Goal: Task Accomplishment & Management: Use online tool/utility

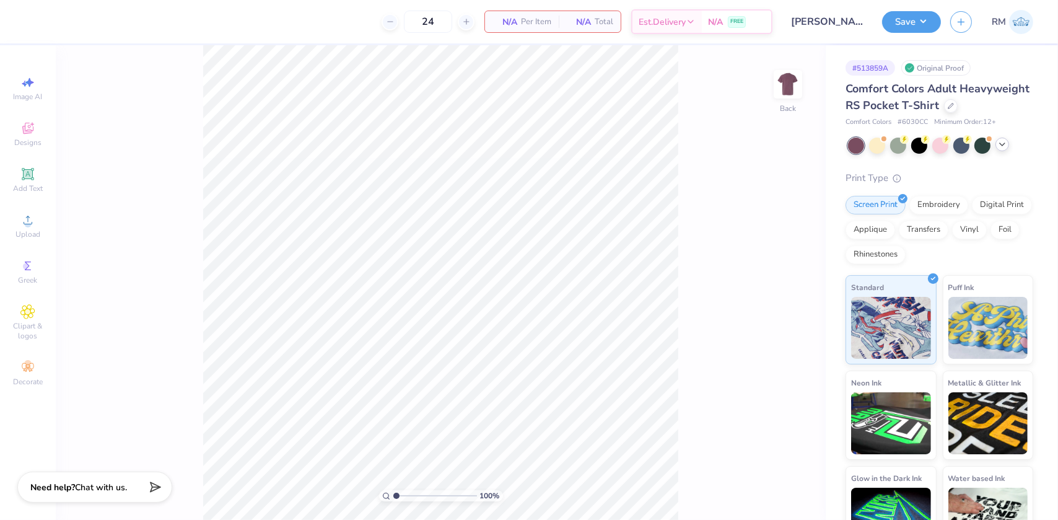
click at [1003, 146] on polyline at bounding box center [1002, 144] width 5 height 2
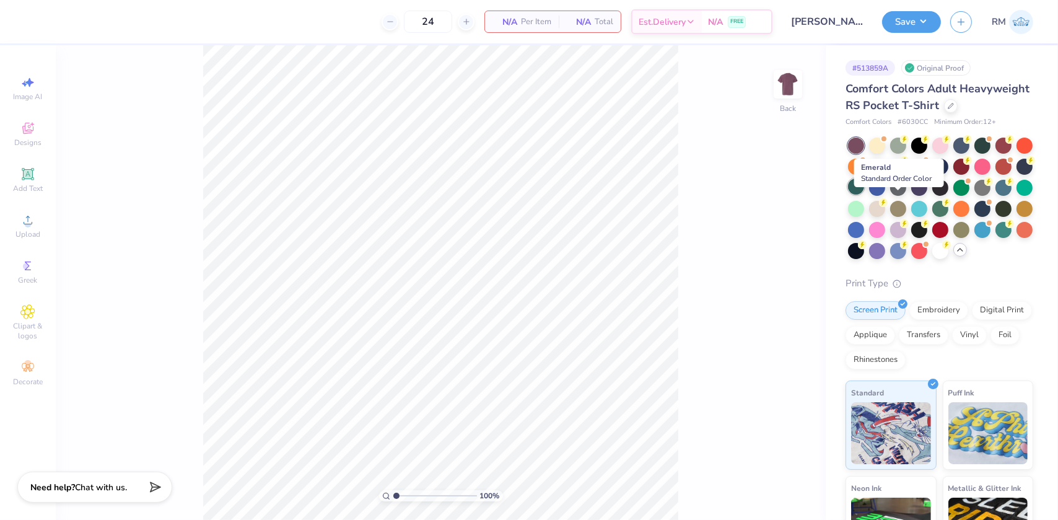
click at [864, 194] on div at bounding box center [856, 186] width 16 height 16
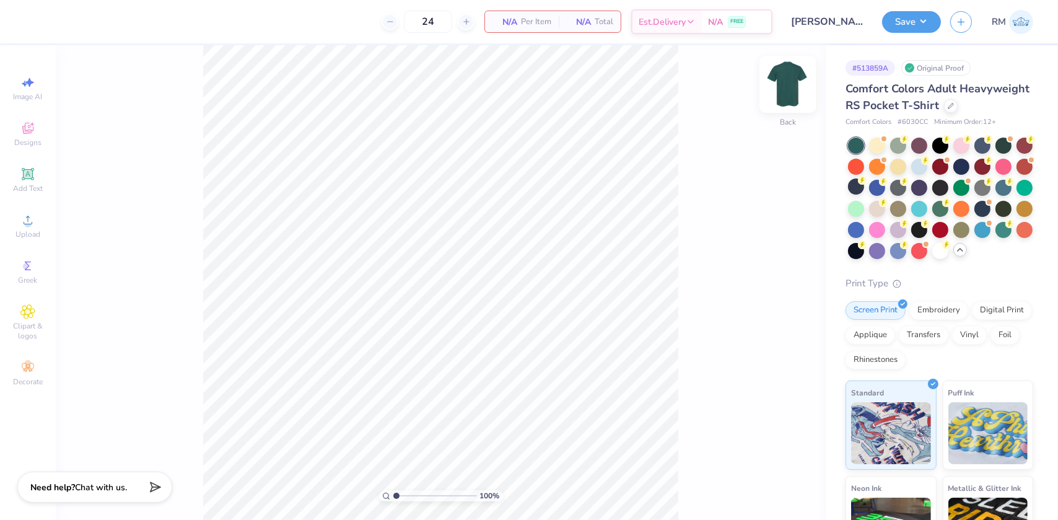
click at [785, 87] on img at bounding box center [788, 84] width 50 height 50
click at [33, 225] on icon at bounding box center [27, 219] width 15 height 15
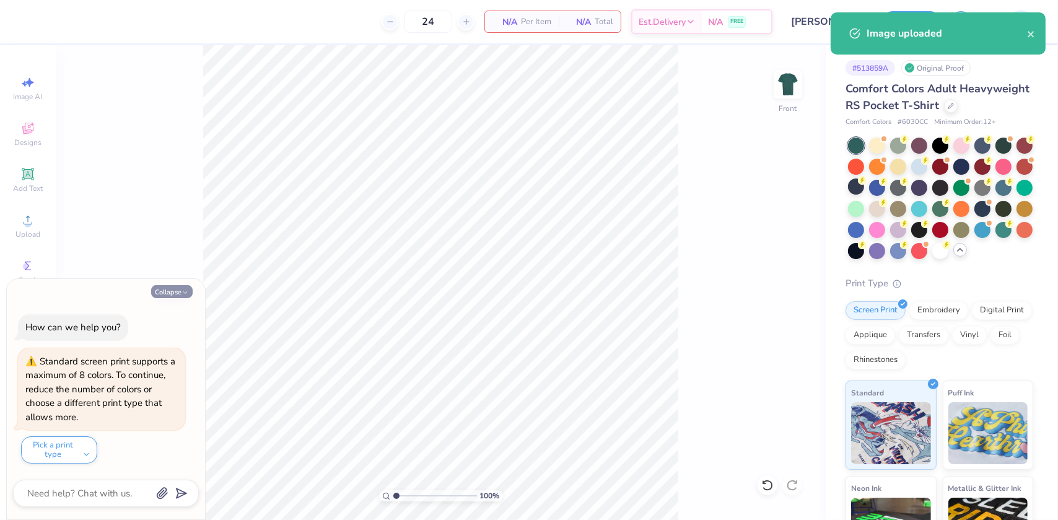
click at [178, 295] on button "Collapse" at bounding box center [172, 291] width 42 height 13
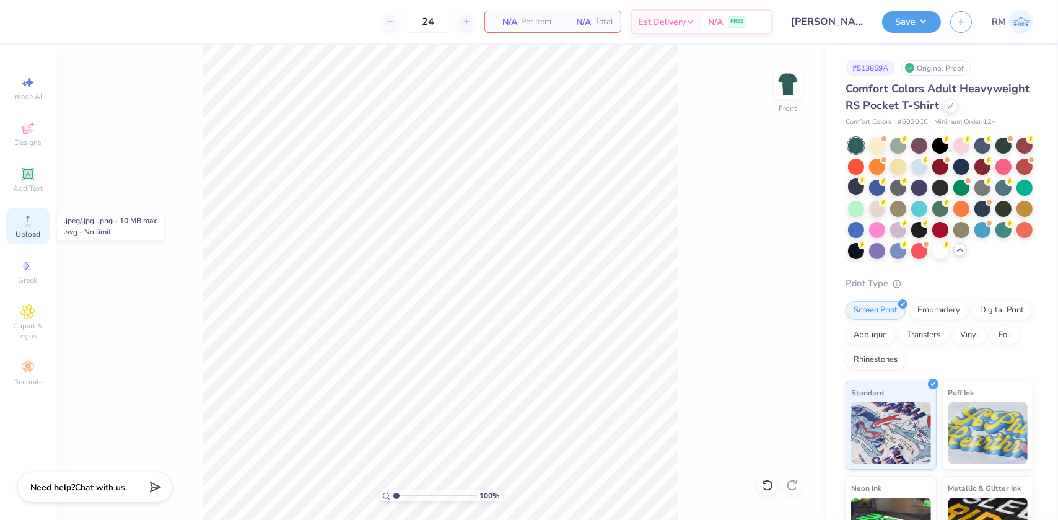
click at [25, 224] on icon at bounding box center [28, 220] width 9 height 9
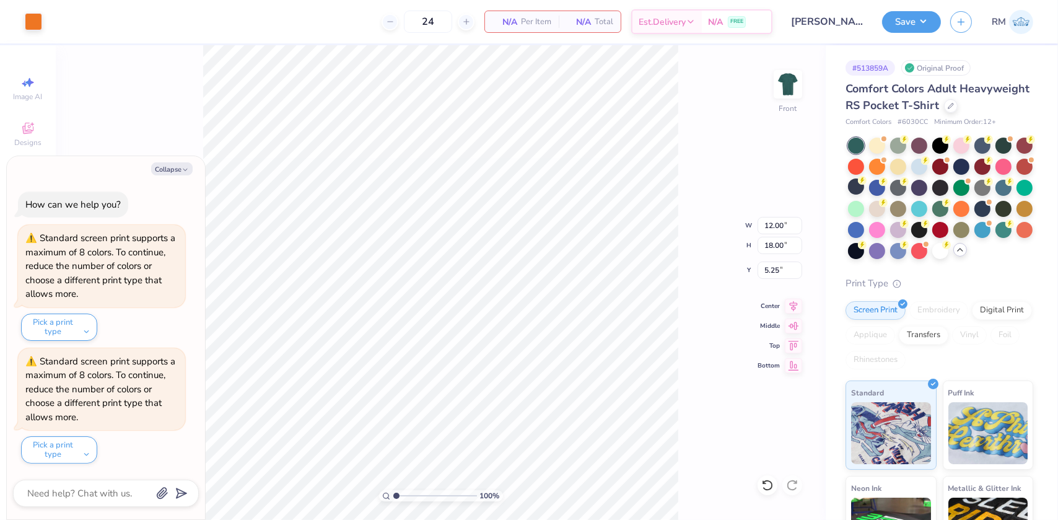
type textarea "x"
type input "3.83"
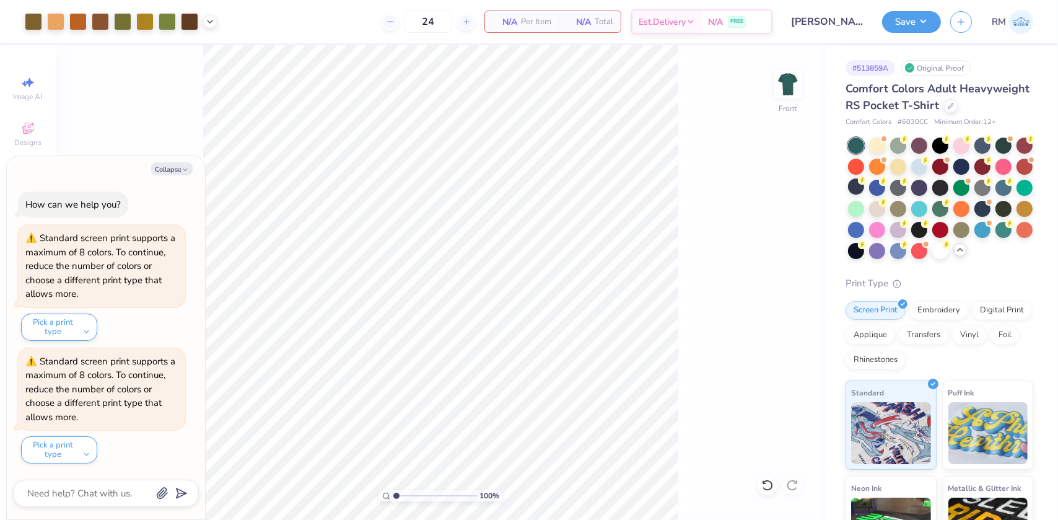
type textarea "x"
type input "3.91305581506121"
type textarea "x"
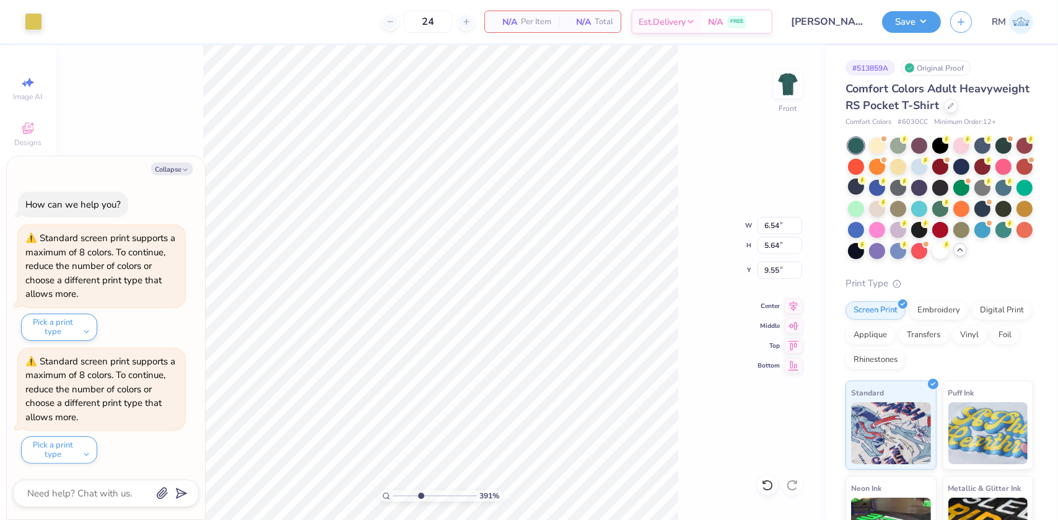
type input "3.91305581506121"
type textarea "x"
type input "3.91305581506121"
type textarea "x"
type input "3.91305581506121"
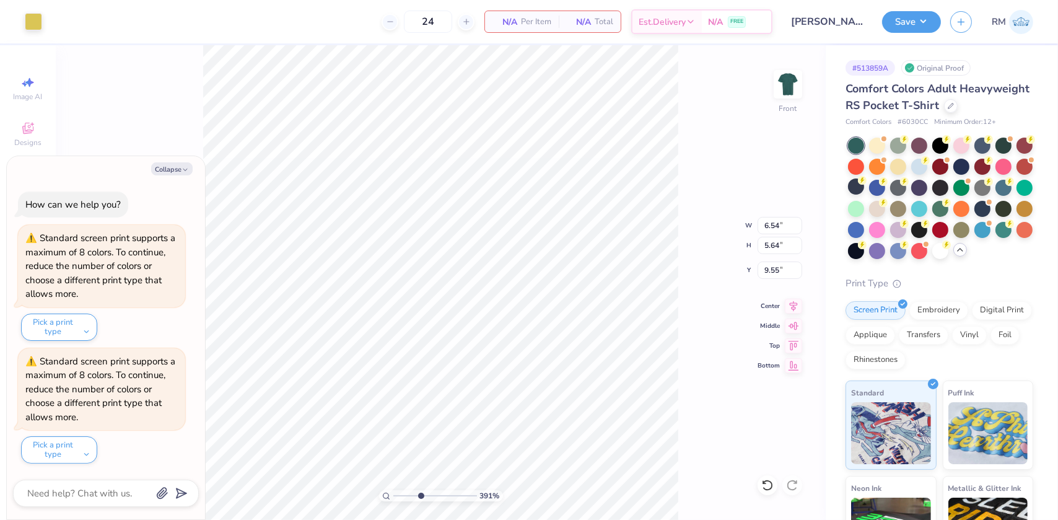
type textarea "x"
type input "3.91305581506121"
type textarea "x"
type input "0.36"
type input "1.17"
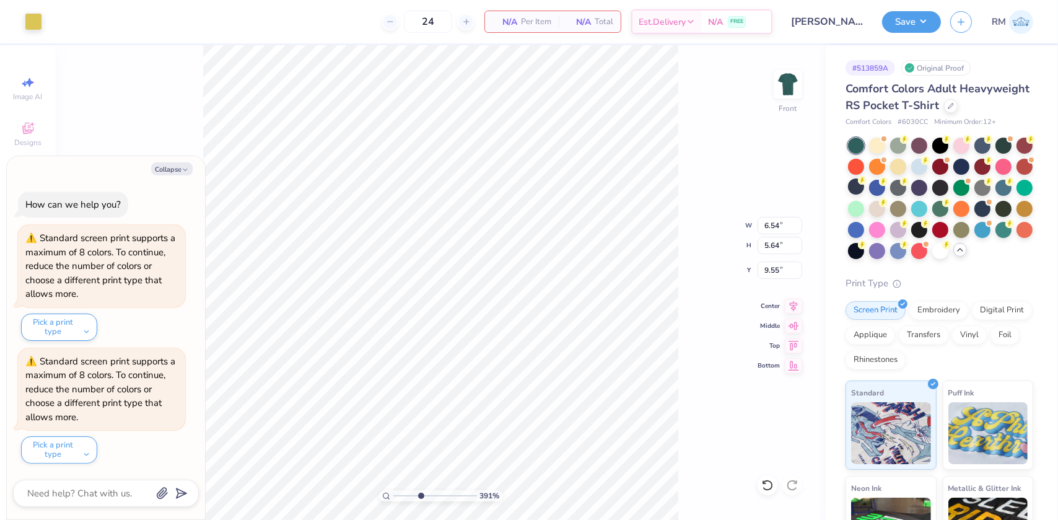
type input "9.78"
type input "3.91305581506121"
type textarea "x"
type input "3.91305581506121"
type textarea "x"
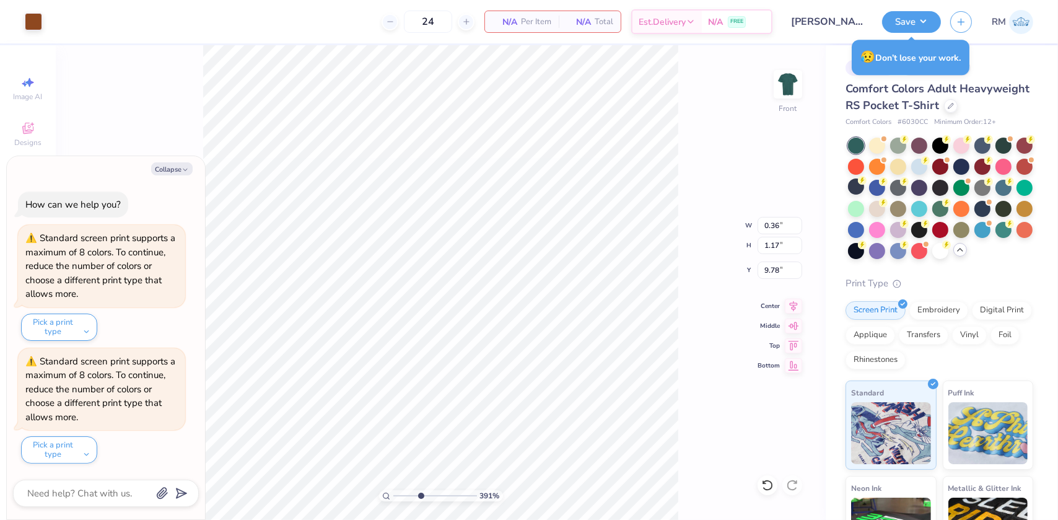
type input "0.45"
type input "1.12"
type input "12.51"
type input "3.91305581506121"
type textarea "x"
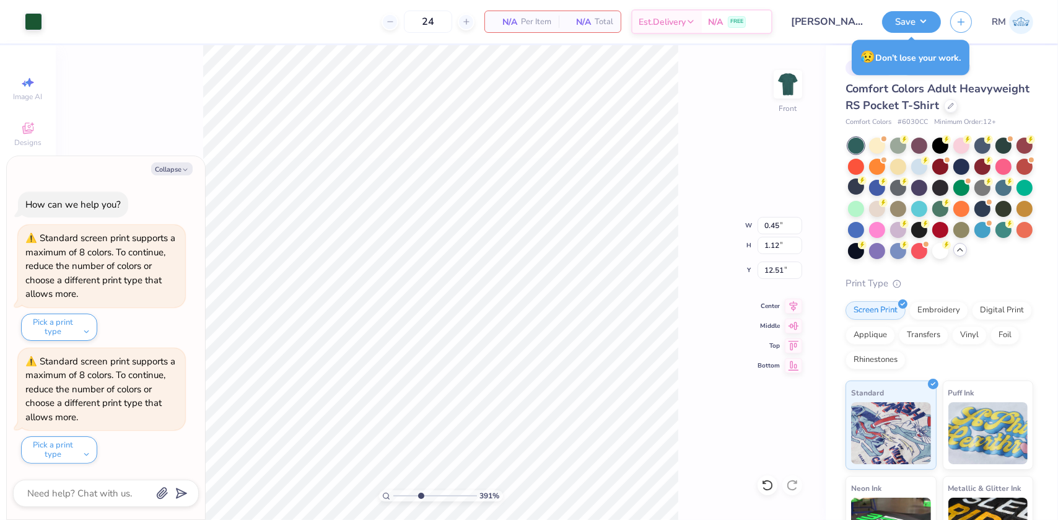
type input "3.91305581506121"
type textarea "x"
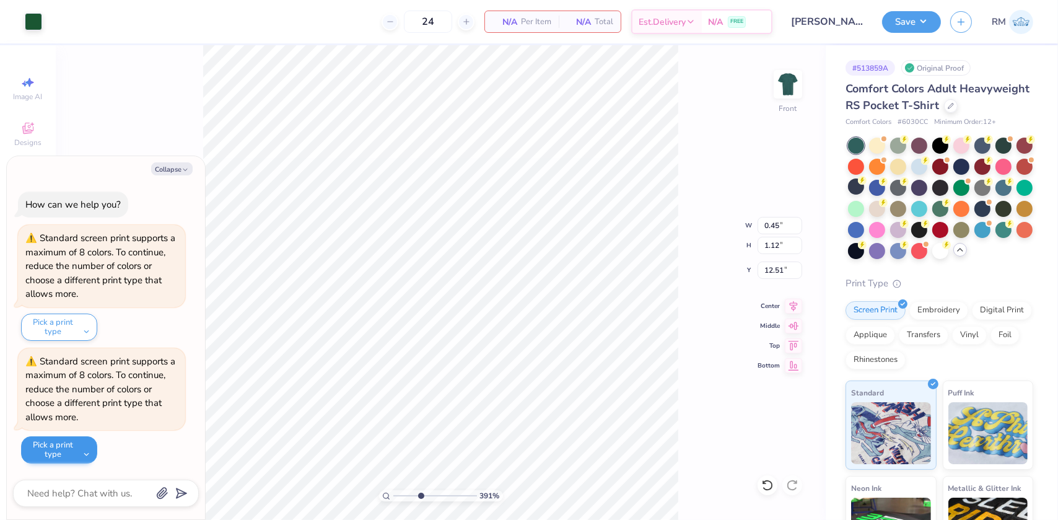
type input "3.91305581506121"
type textarea "x"
type input "0.49"
type input "1.06"
type input "13.95"
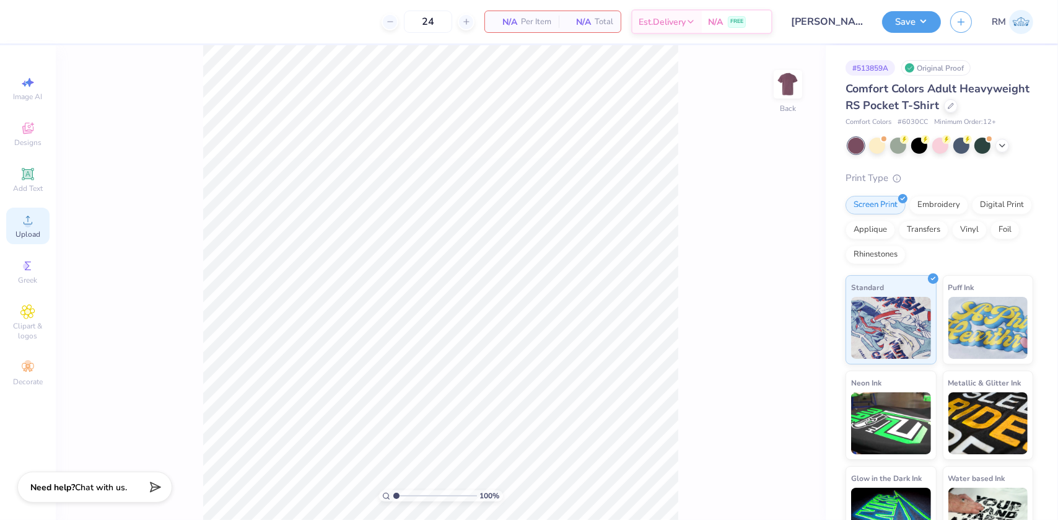
click at [23, 223] on icon at bounding box center [27, 219] width 15 height 15
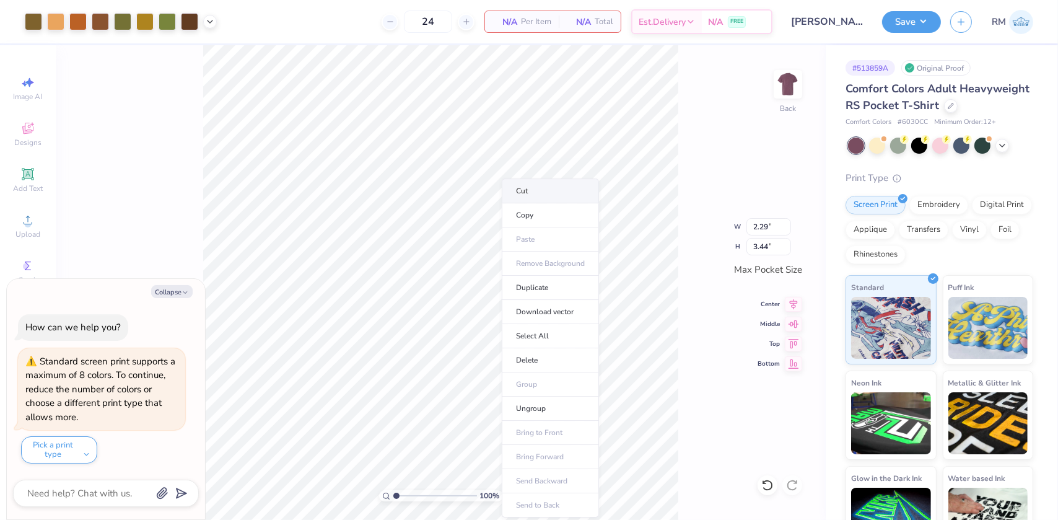
click at [522, 186] on li "Cut" at bounding box center [550, 190] width 97 height 25
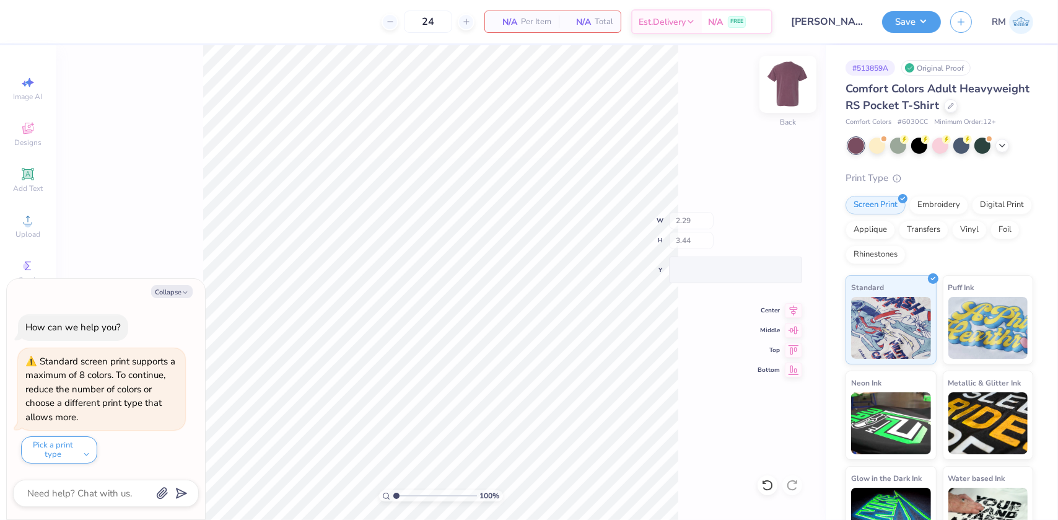
click at [792, 74] on img at bounding box center [788, 84] width 50 height 50
click at [774, 96] on img at bounding box center [788, 84] width 50 height 50
click at [775, 96] on img at bounding box center [787, 84] width 25 height 25
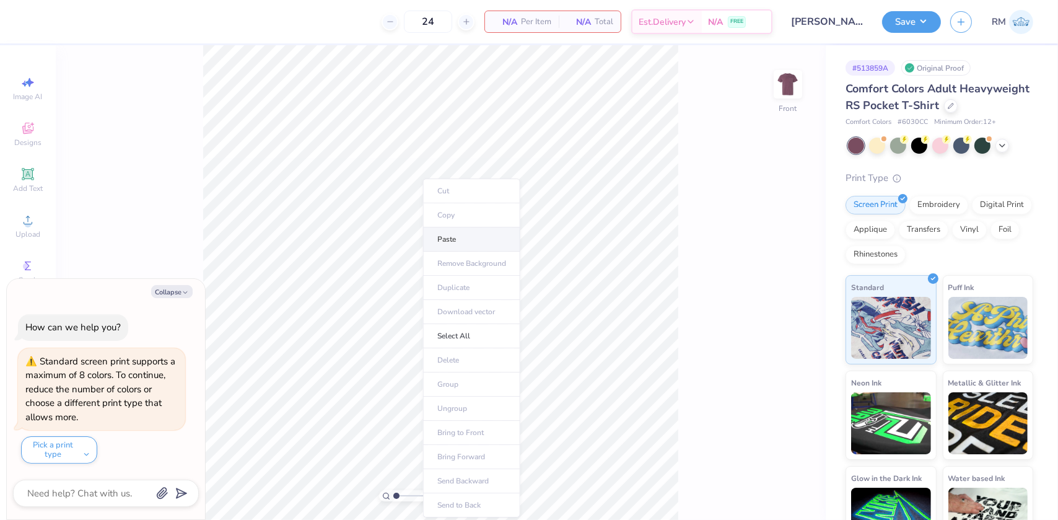
click at [445, 238] on li "Paste" at bounding box center [471, 239] width 97 height 24
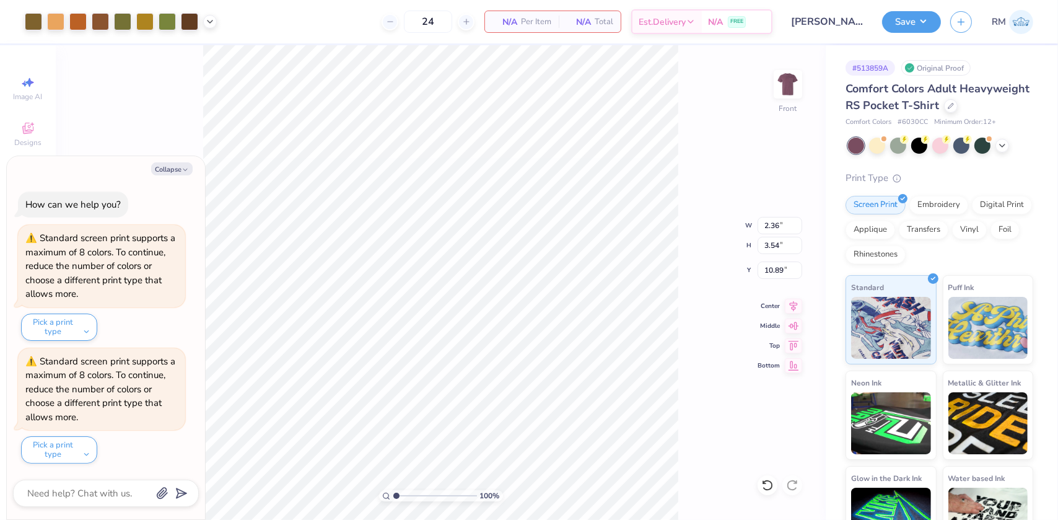
type textarea "x"
type input "3.00"
type textarea "x"
type input "11.56"
type input "17.34"
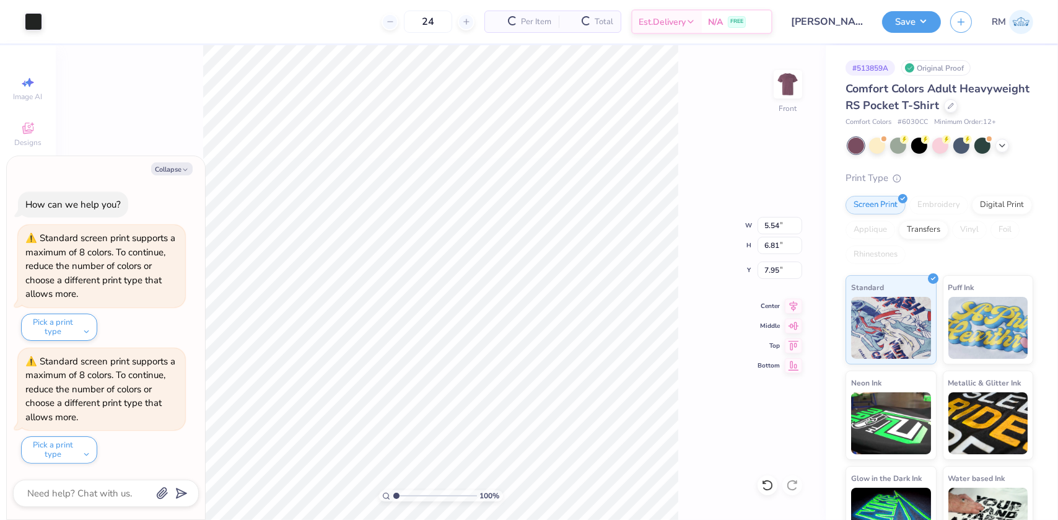
type textarea "x"
type input "5.54"
type input "6.81"
type input "7.95"
click at [171, 162] on button "Collapse" at bounding box center [172, 168] width 42 height 13
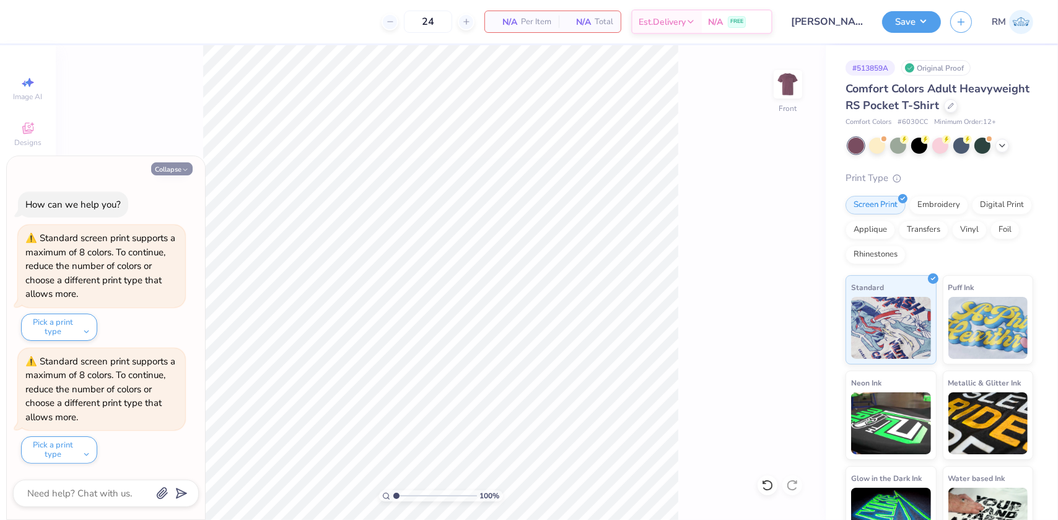
type textarea "x"
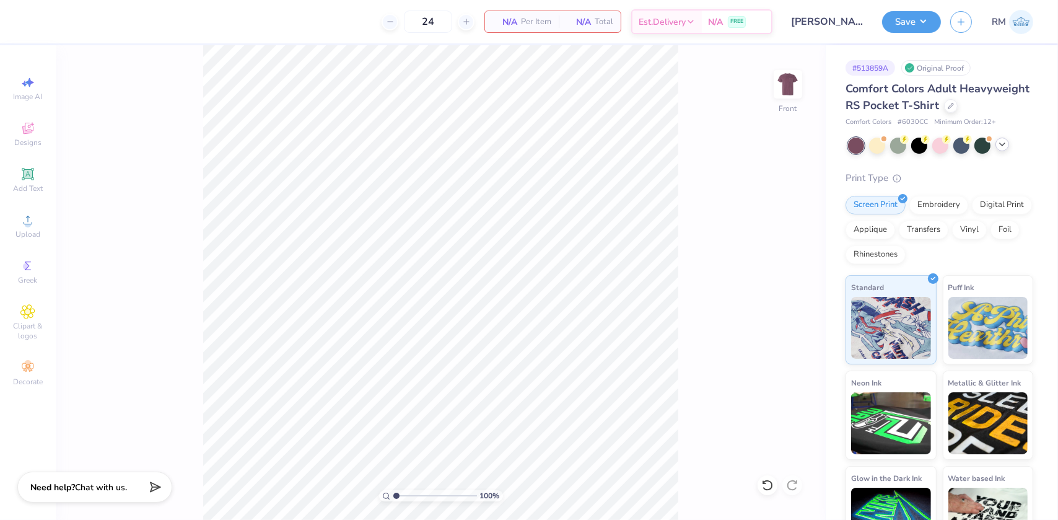
click at [998, 149] on icon at bounding box center [1002, 144] width 10 height 10
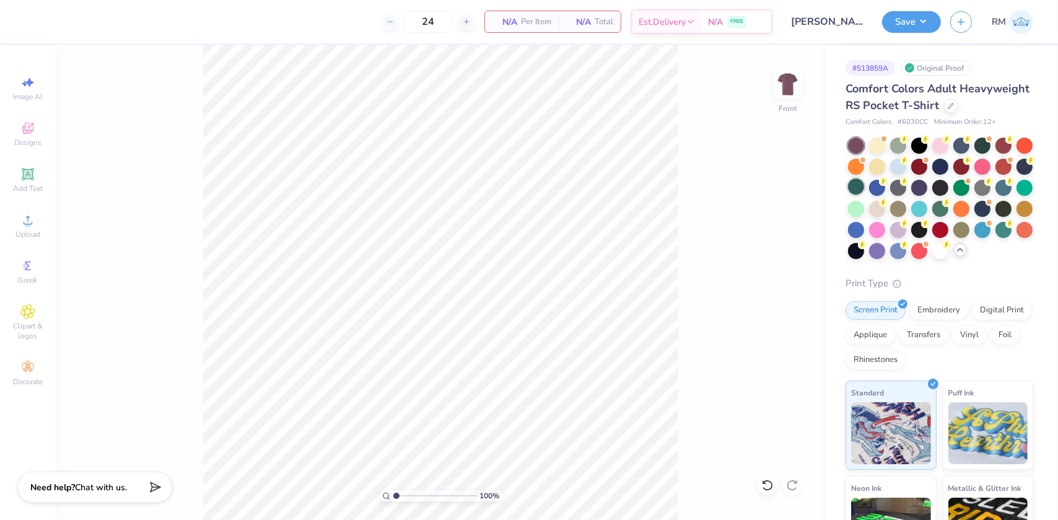
click at [864, 194] on div at bounding box center [856, 186] width 16 height 16
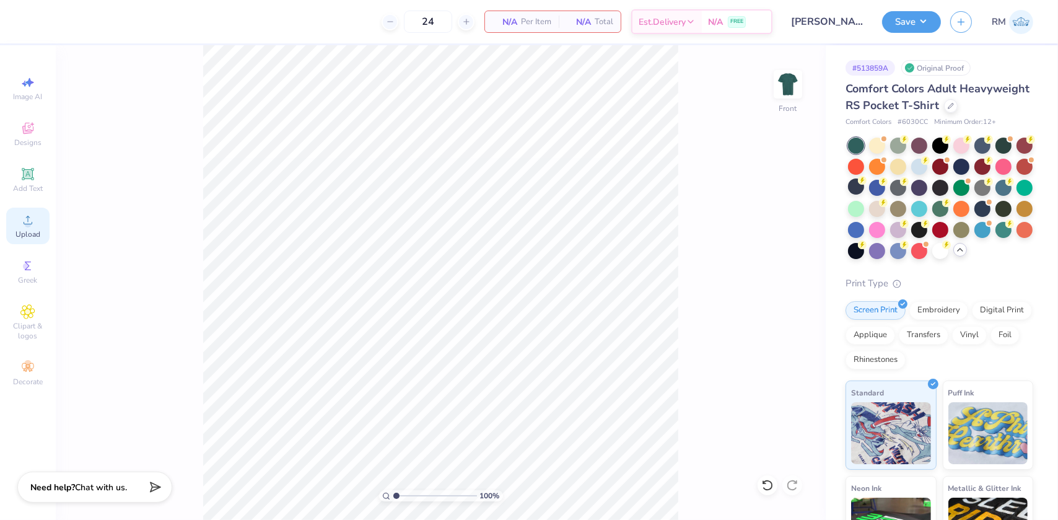
click at [35, 228] on div "Upload" at bounding box center [27, 226] width 43 height 37
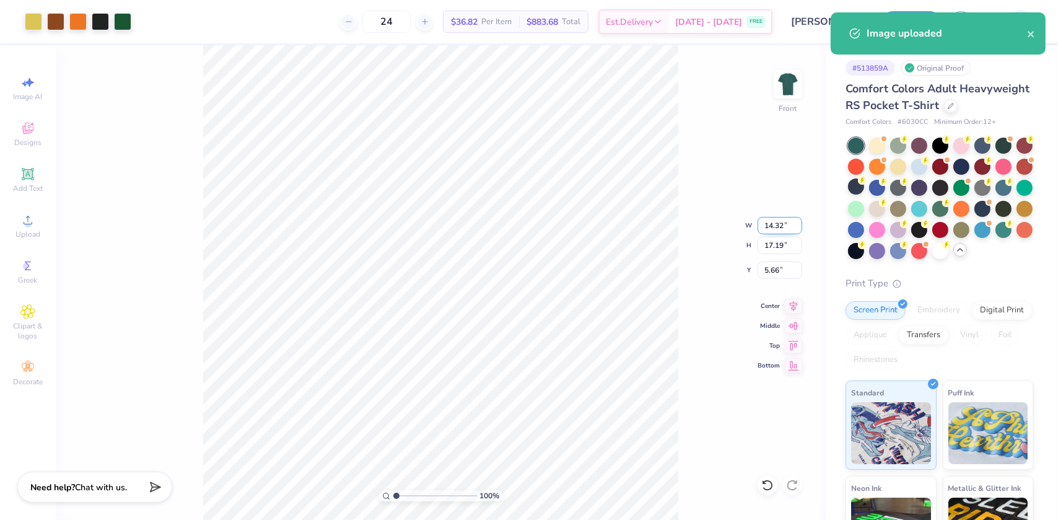
click at [771, 222] on input "14.32" at bounding box center [780, 225] width 45 height 17
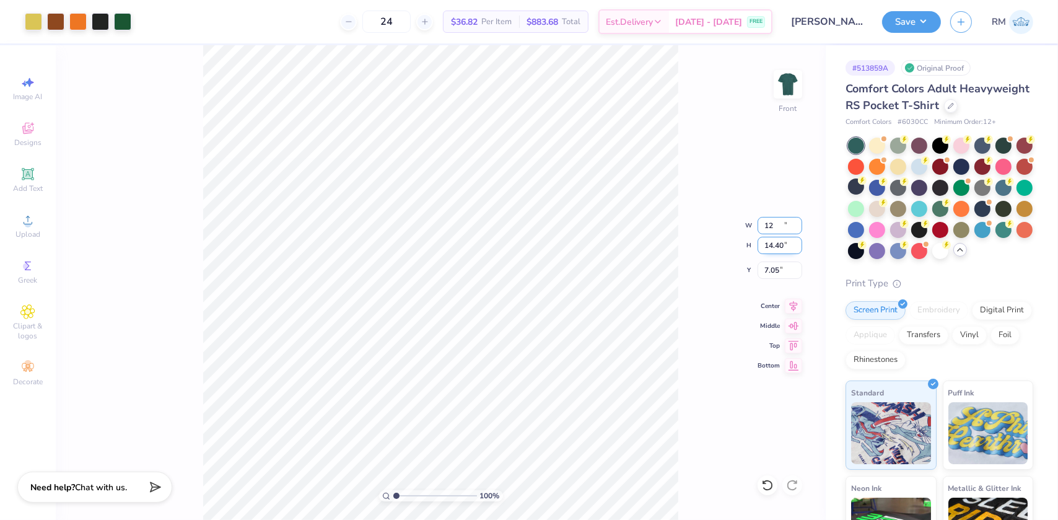
type input "12.00"
type input "14.40"
type input "7.05"
click at [772, 223] on input "12.00" at bounding box center [780, 225] width 45 height 17
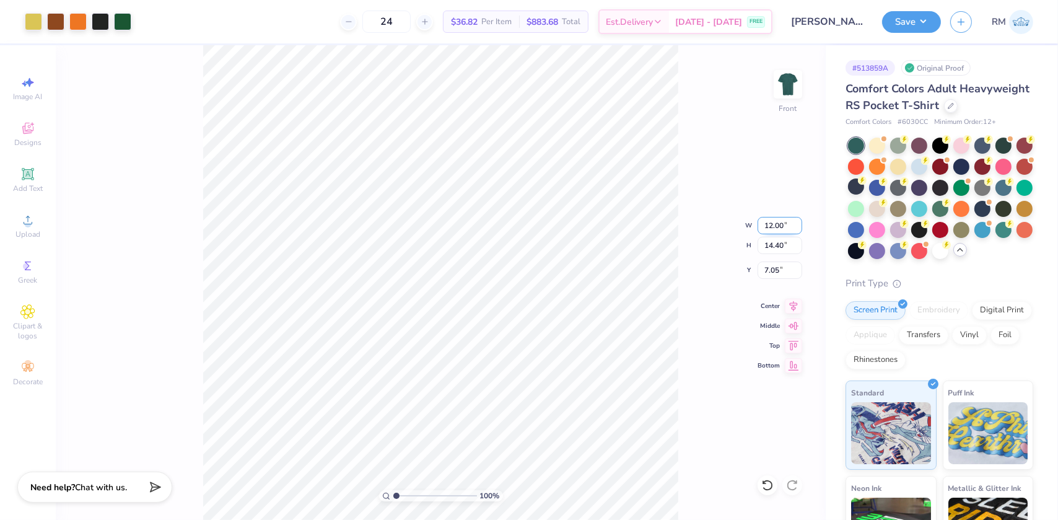
click at [772, 223] on input "12.00" at bounding box center [780, 225] width 45 height 17
type input "11.00"
type input "13.20"
click at [771, 269] on input "7.65" at bounding box center [780, 269] width 45 height 17
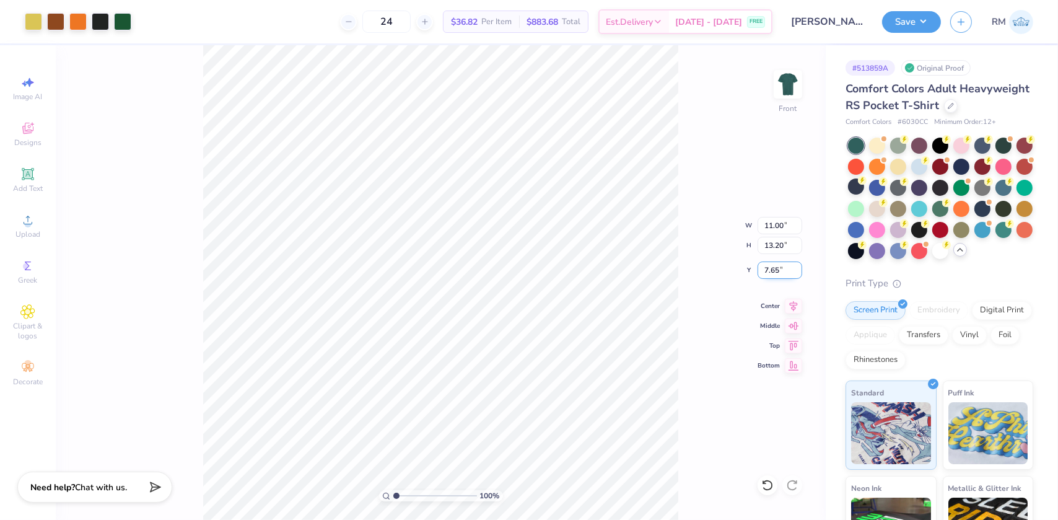
click at [771, 269] on input "7.65" at bounding box center [780, 269] width 45 height 17
type input "3.00"
click at [903, 27] on button "Save" at bounding box center [911, 20] width 59 height 22
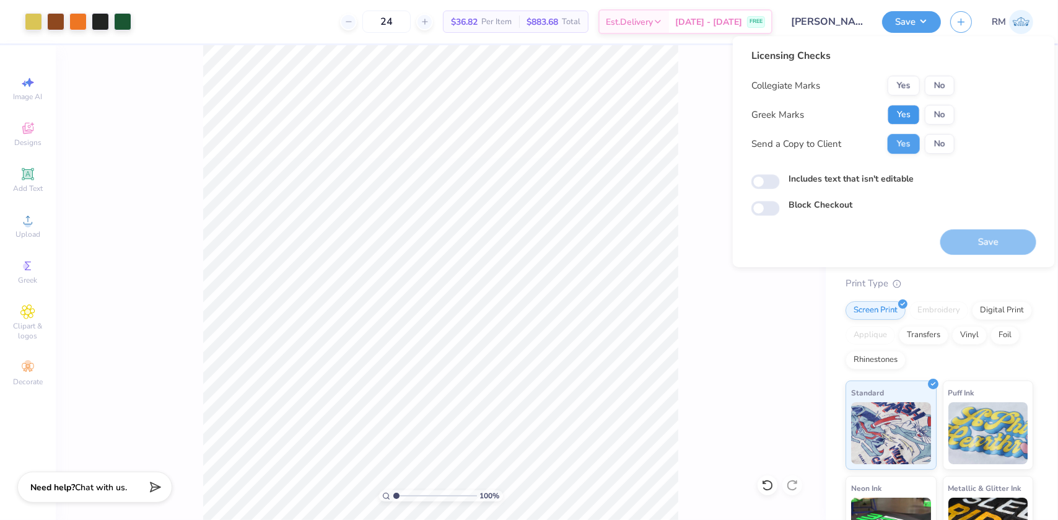
click at [909, 110] on button "Yes" at bounding box center [904, 115] width 32 height 20
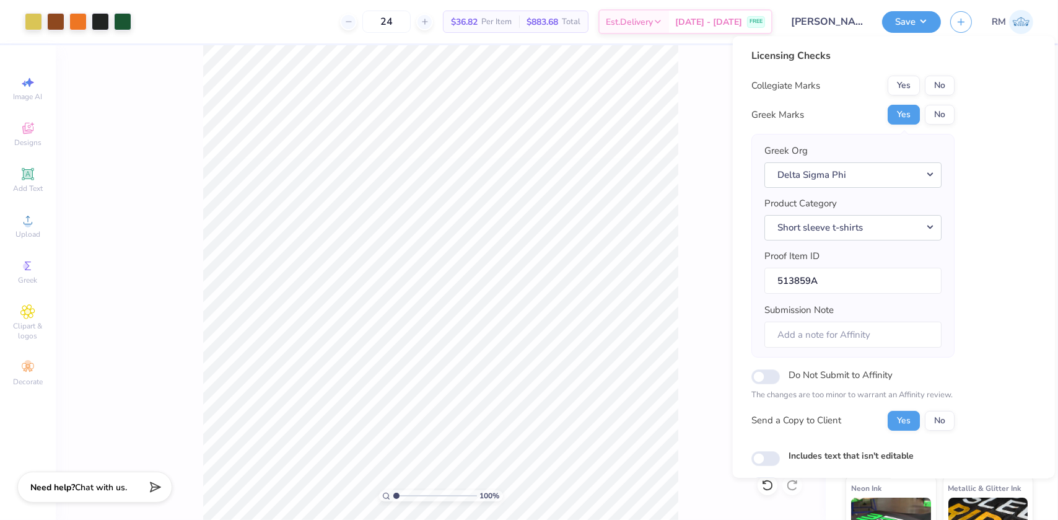
click at [937, 74] on div "Licensing Checks Collegiate Marks Yes No Greek Marks Yes No Greek Org Delta Sig…" at bounding box center [852, 243] width 203 height 391
click at [932, 87] on button "No" at bounding box center [940, 87] width 30 height 20
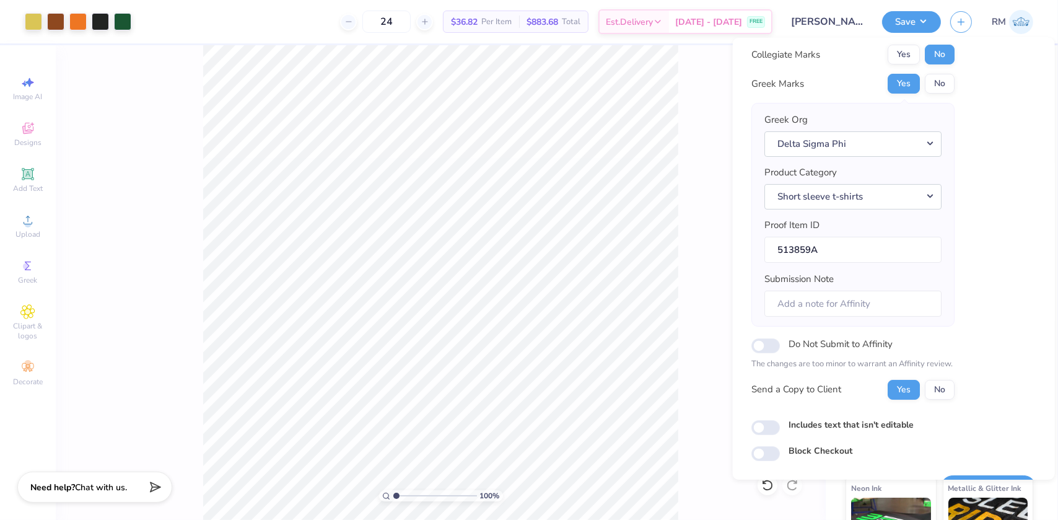
scroll to position [64, 0]
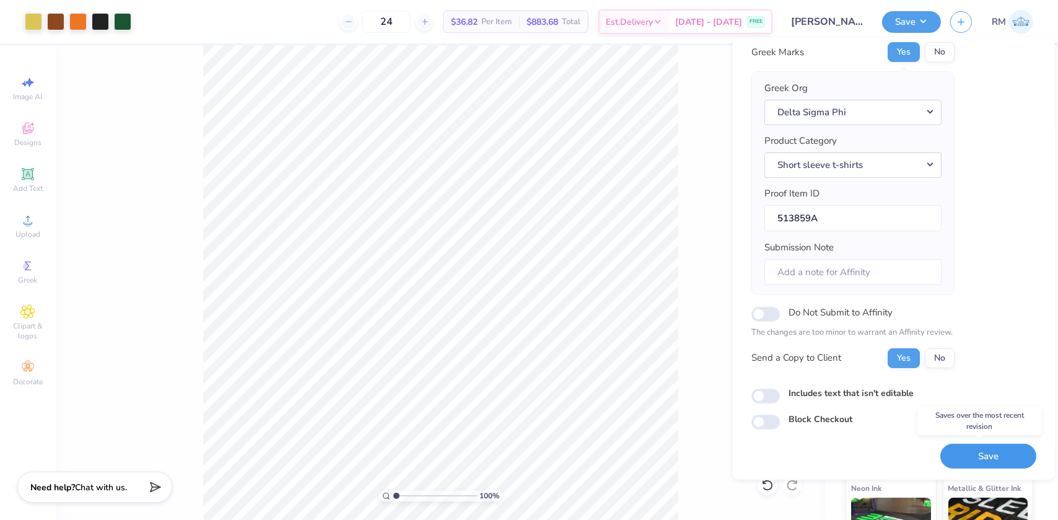
click at [973, 448] on button "Save" at bounding box center [988, 455] width 96 height 25
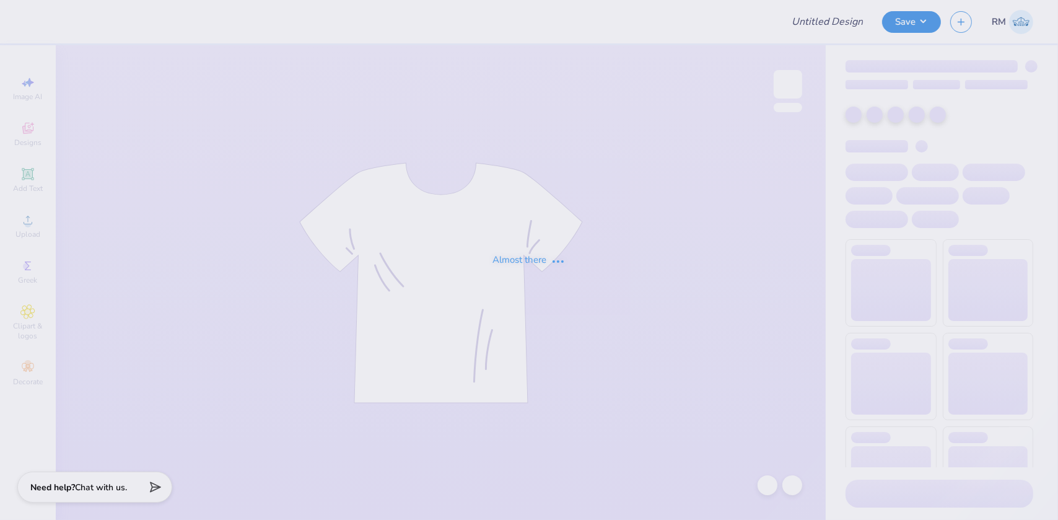
type input "[PERSON_NAME] . : [GEOGRAPHIC_DATA]"
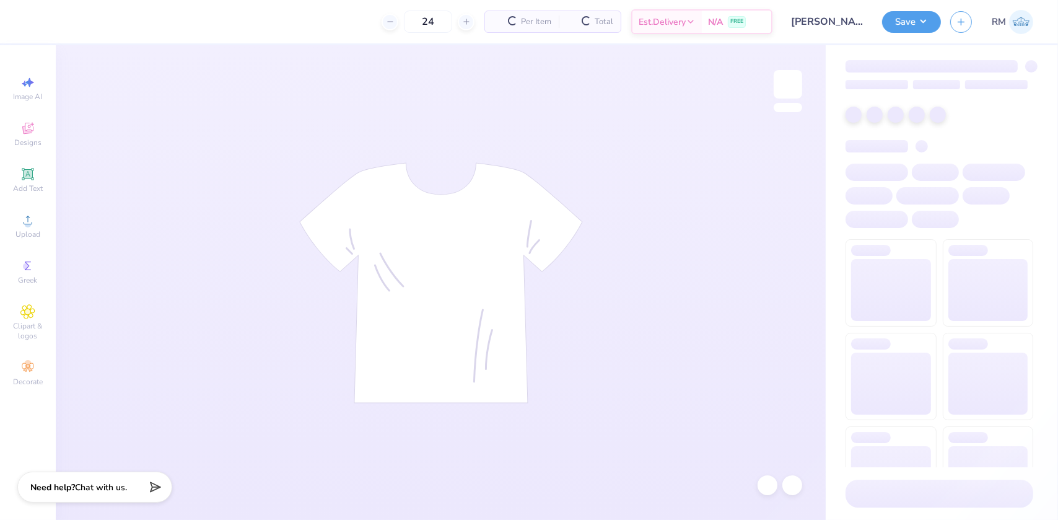
type input "24"
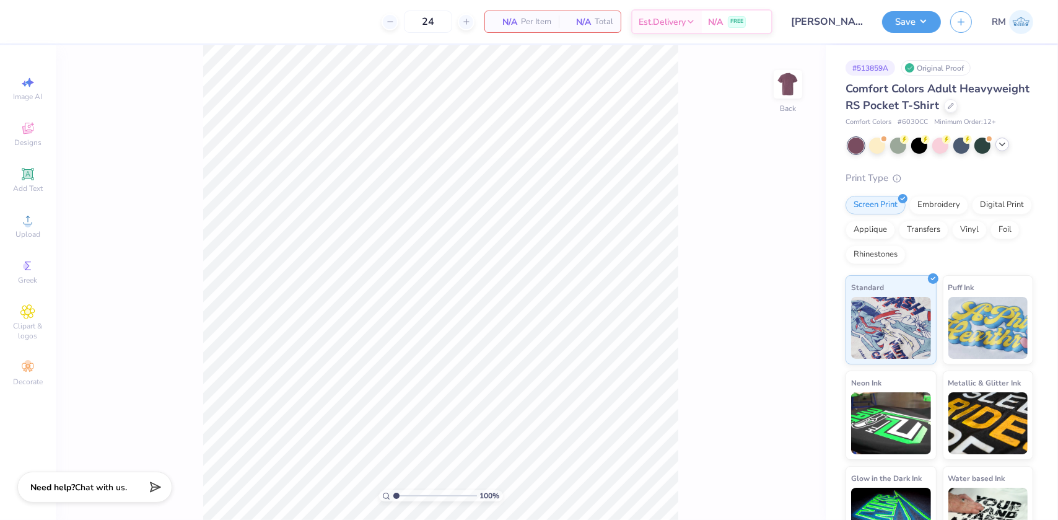
click at [1003, 149] on icon at bounding box center [1002, 144] width 10 height 10
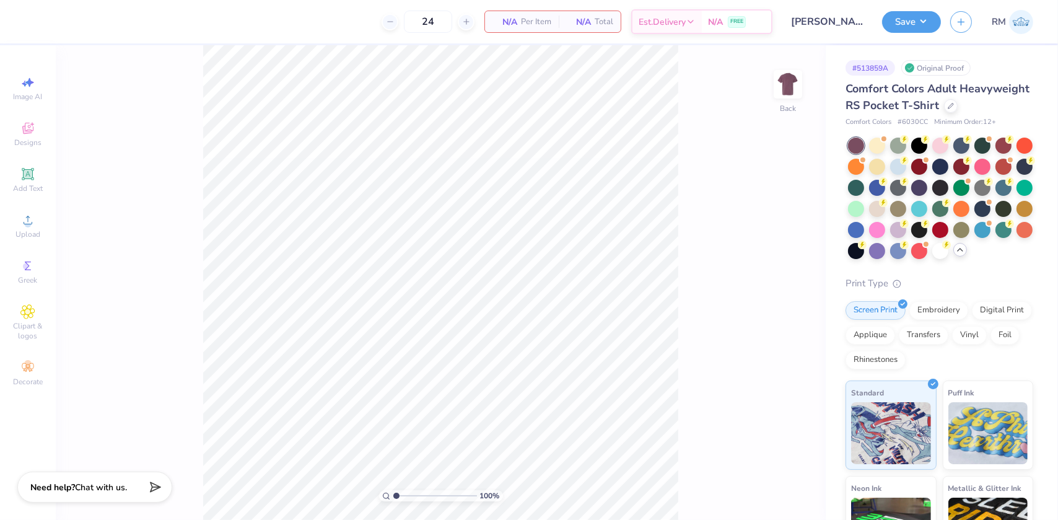
click at [864, 196] on div at bounding box center [856, 188] width 16 height 16
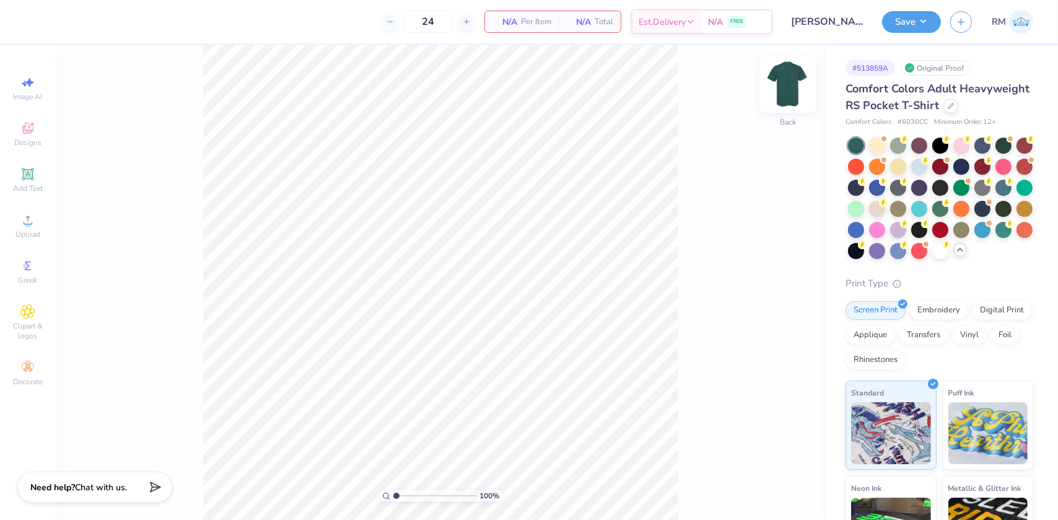
click at [787, 85] on img at bounding box center [788, 84] width 50 height 50
click at [30, 221] on icon at bounding box center [27, 219] width 15 height 15
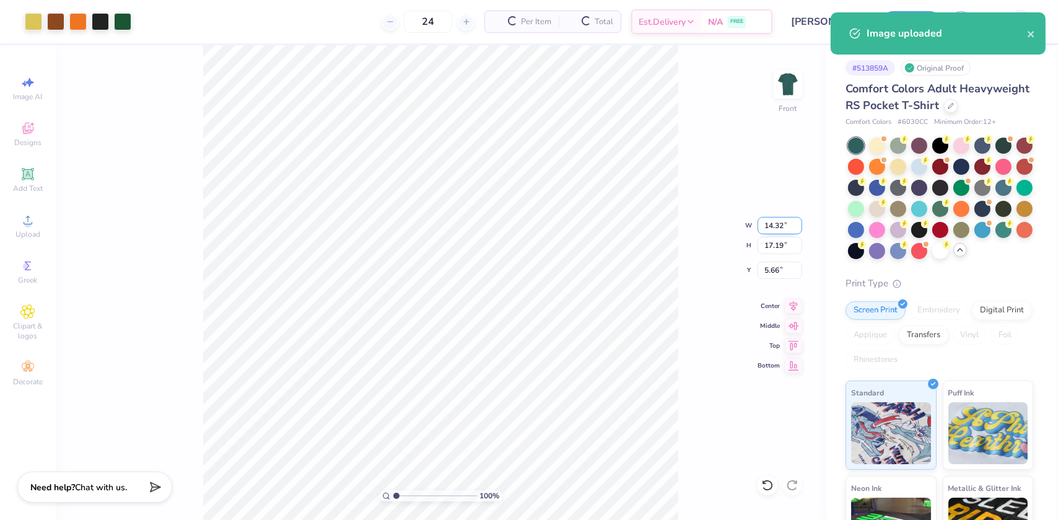
click at [771, 223] on input "14.32" at bounding box center [780, 225] width 45 height 17
type input "11.00"
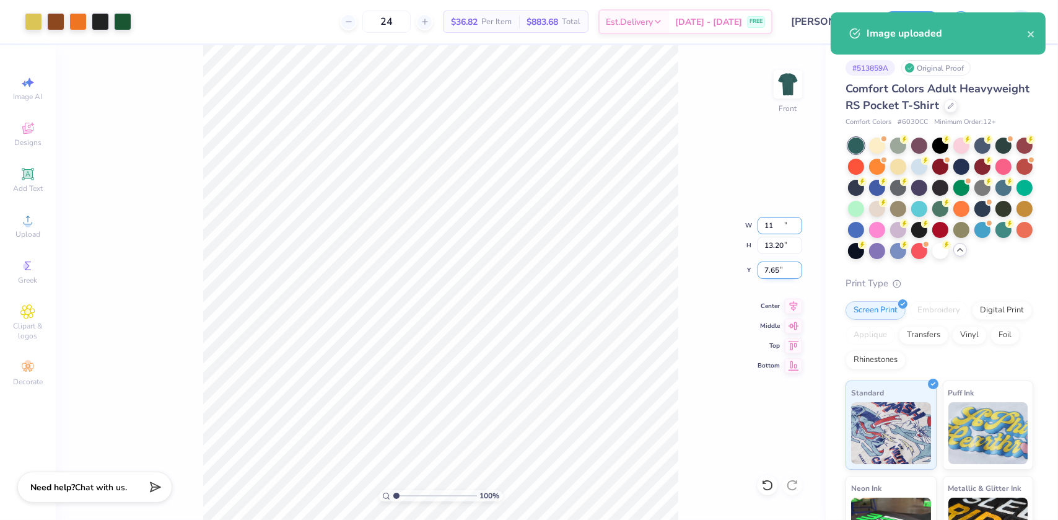
type input "13.20"
click at [774, 266] on input "7.65" at bounding box center [780, 269] width 45 height 17
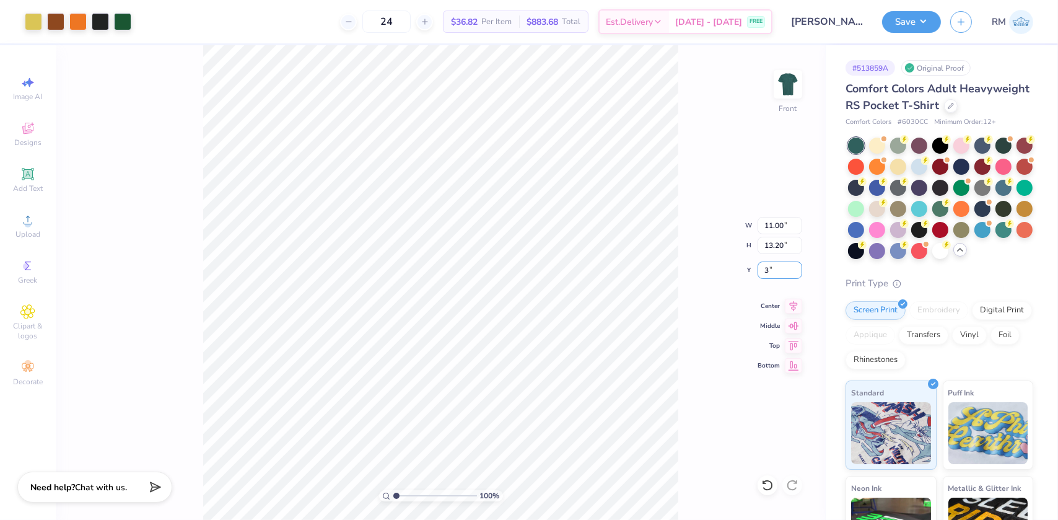
type input "3.00"
click at [794, 302] on icon at bounding box center [793, 304] width 17 height 15
click at [927, 25] on button "Save" at bounding box center [911, 20] width 59 height 22
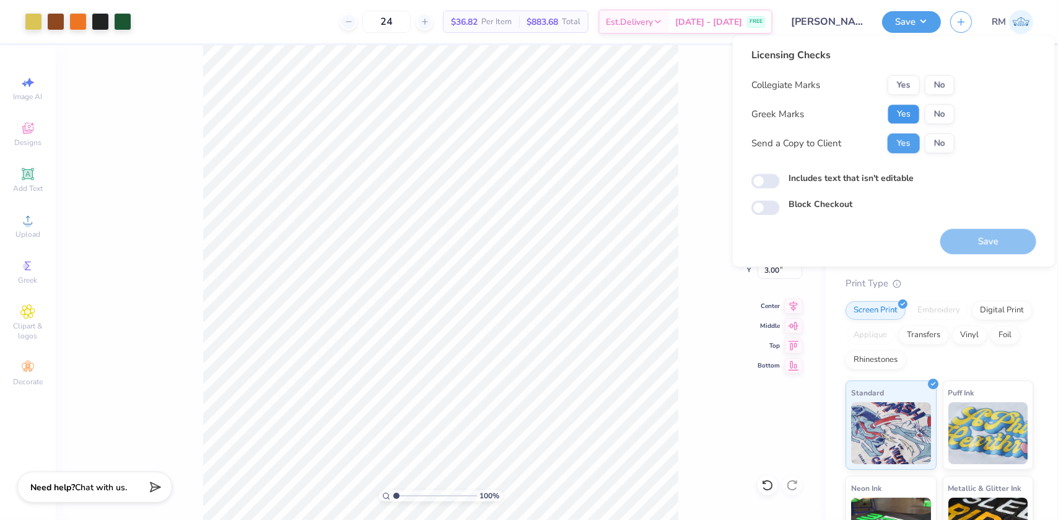
drag, startPoint x: 911, startPoint y: 113, endPoint x: 924, endPoint y: 100, distance: 17.5
click at [912, 112] on button "Yes" at bounding box center [904, 114] width 32 height 20
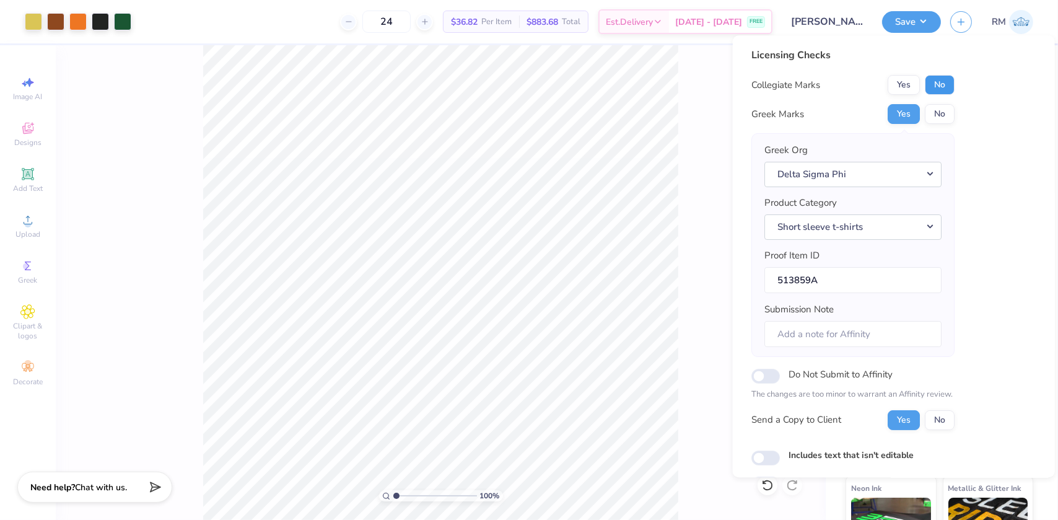
click at [941, 76] on button "No" at bounding box center [940, 85] width 30 height 20
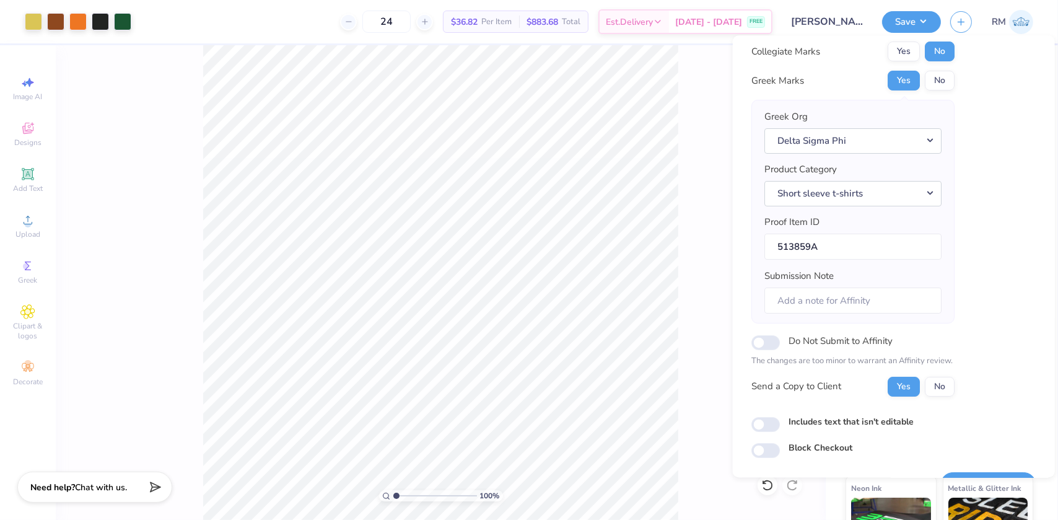
scroll to position [64, 0]
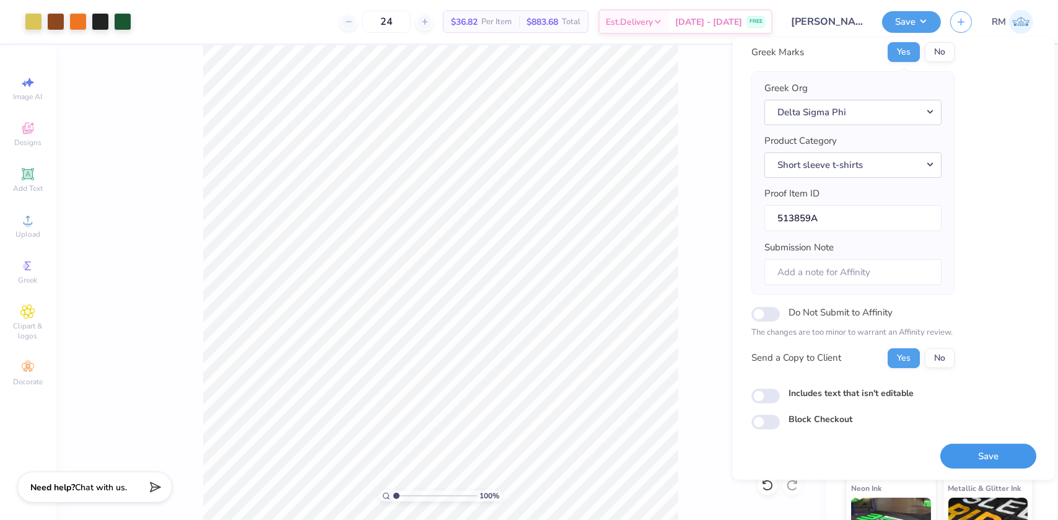
click at [974, 445] on button "Save" at bounding box center [988, 455] width 96 height 25
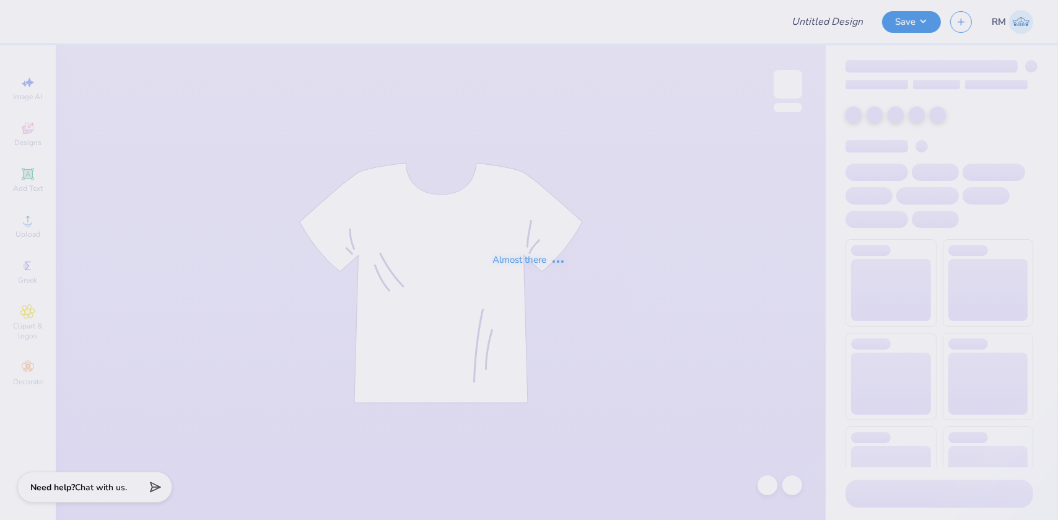
type input "1937"
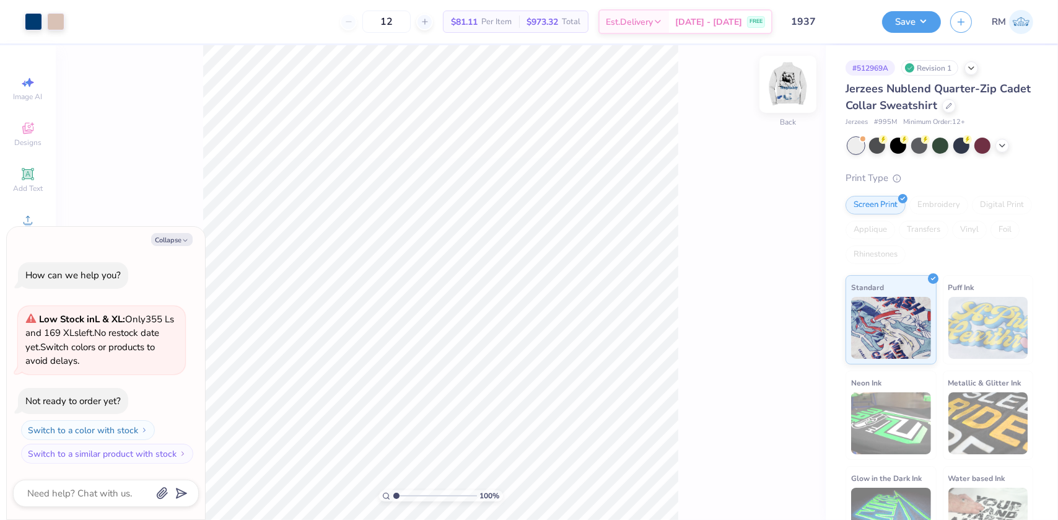
click at [782, 82] on img at bounding box center [788, 84] width 50 height 50
type textarea "x"
type input "1.43881275127245"
type textarea "x"
type input "2.4831942565701"
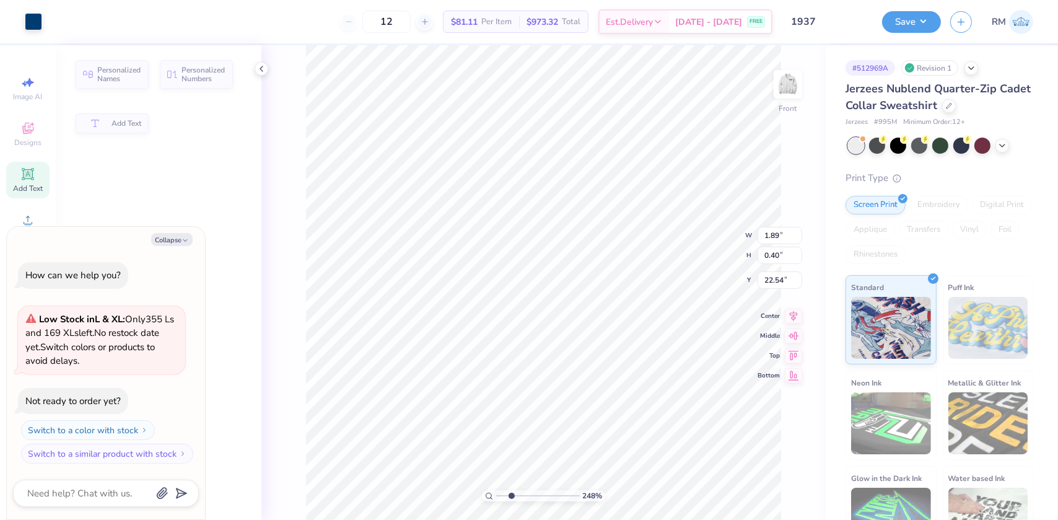
type textarea "x"
type input "2.4831942565701"
type textarea "x"
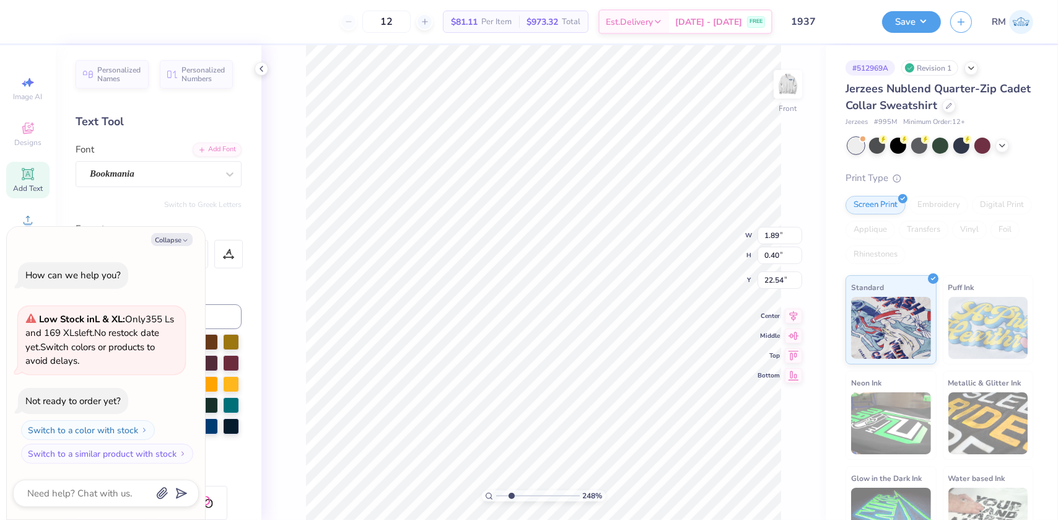
type input "2.4831942565701"
type textarea "x"
type input "22.55"
